Goal: Find specific page/section: Find specific page/section

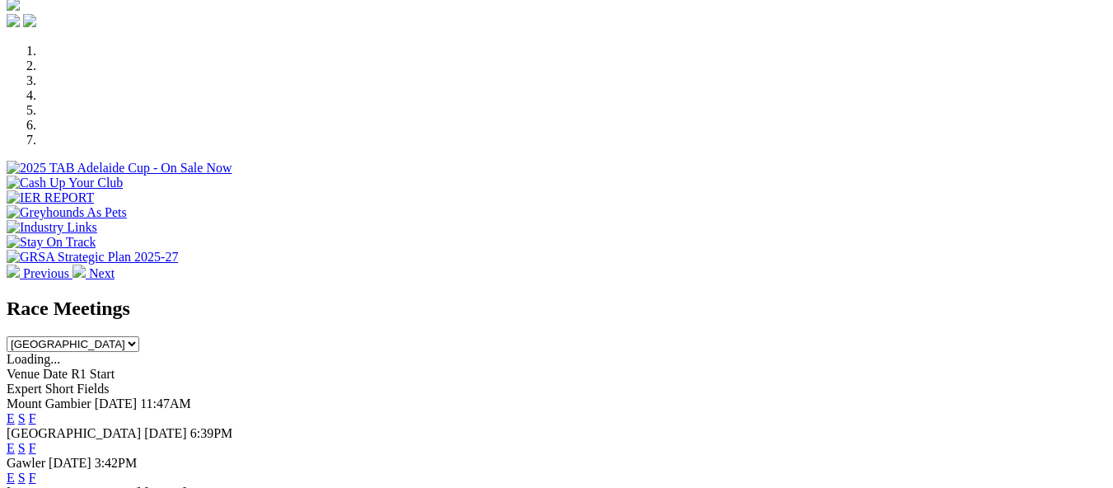
scroll to position [494, 0]
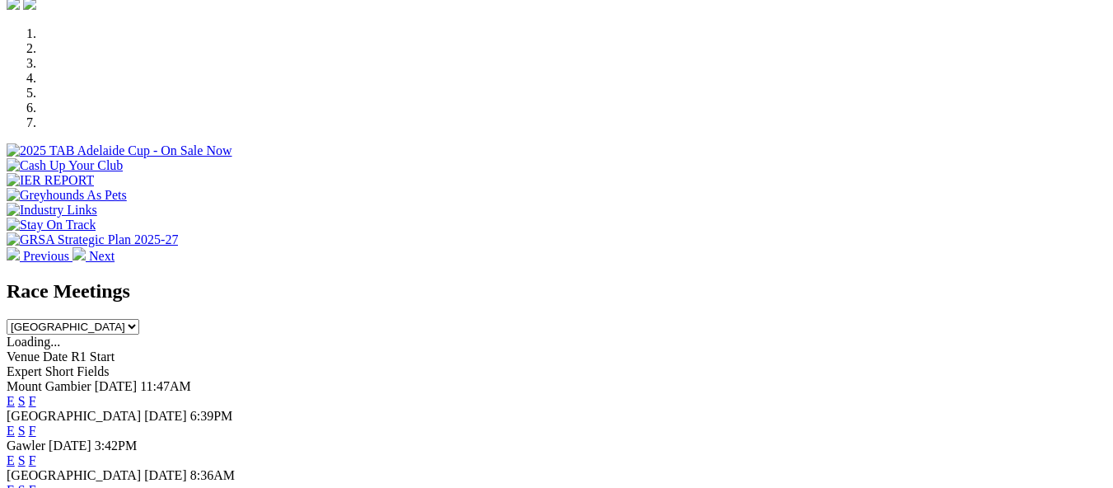
click at [36, 394] on link "F" at bounding box center [32, 401] width 7 height 14
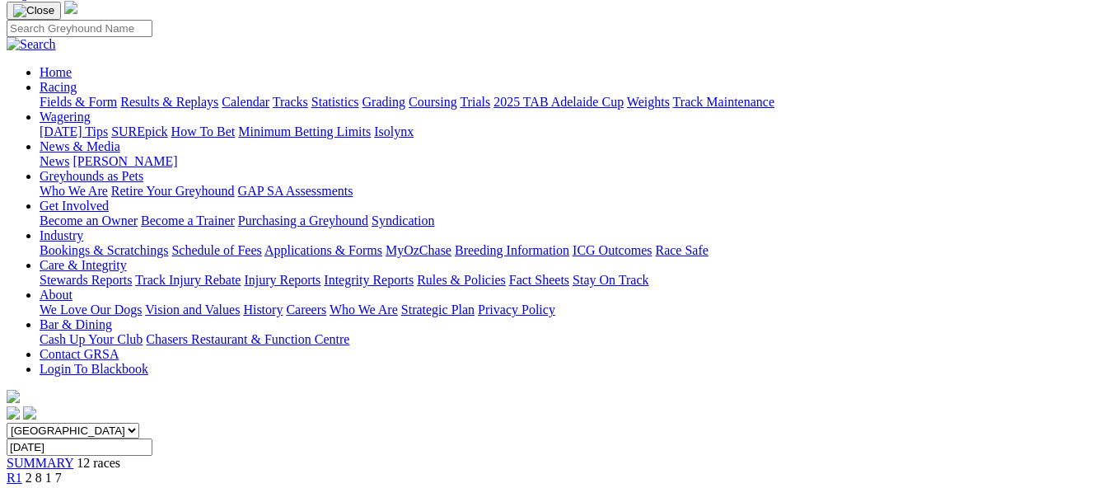
scroll to position [82, 0]
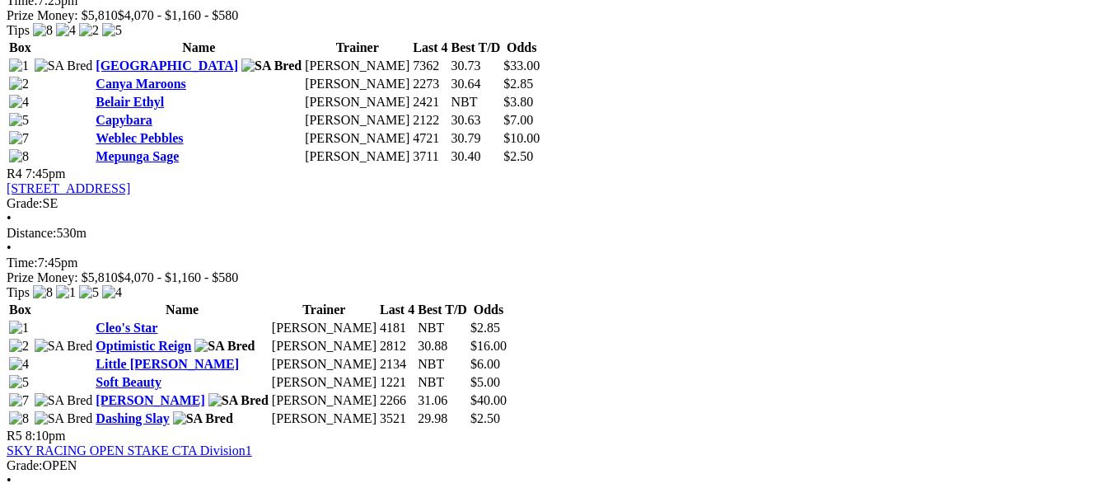
scroll to position [1483, 0]
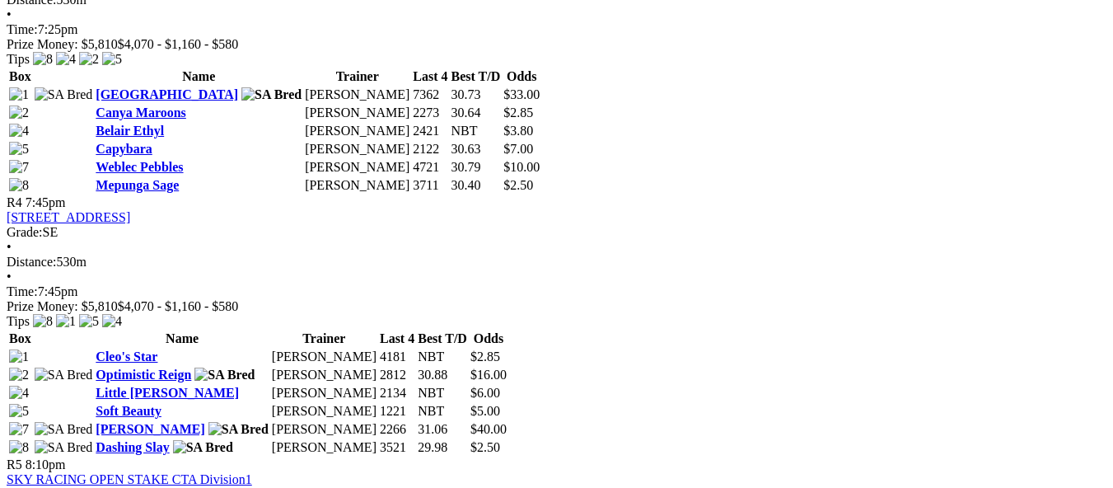
drag, startPoint x: 557, startPoint y: 140, endPoint x: 498, endPoint y: 81, distance: 83.9
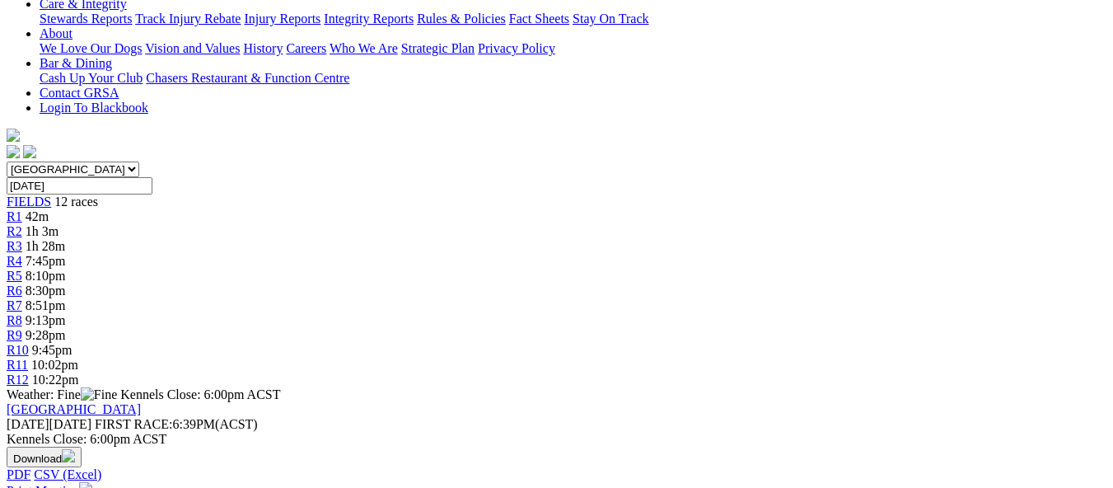
scroll to position [412, 0]
